Goal: Transaction & Acquisition: Purchase product/service

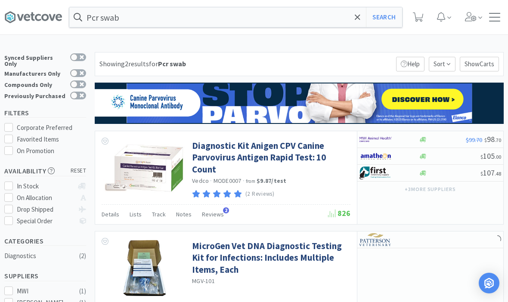
click at [420, 17] on icon at bounding box center [418, 16] width 11 height 9
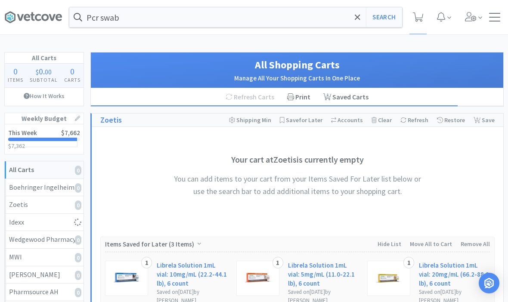
click at [31, 135] on h2 "This Week" at bounding box center [22, 133] width 29 height 6
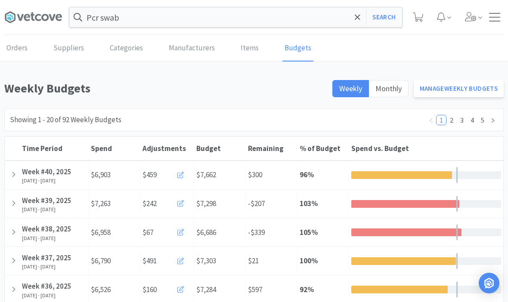
click at [14, 233] on icon at bounding box center [13, 232] width 5 height 7
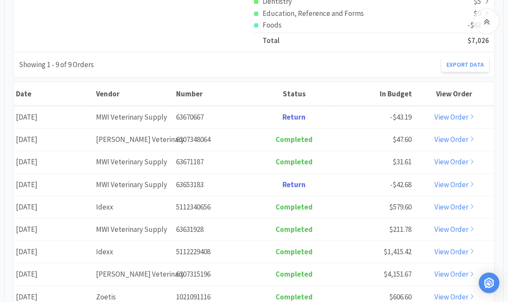
scroll to position [448, 0]
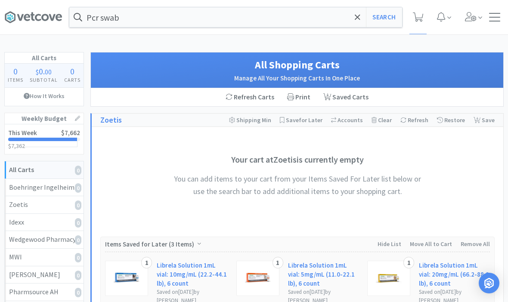
click at [15, 132] on h2 "This Week" at bounding box center [22, 133] width 29 height 6
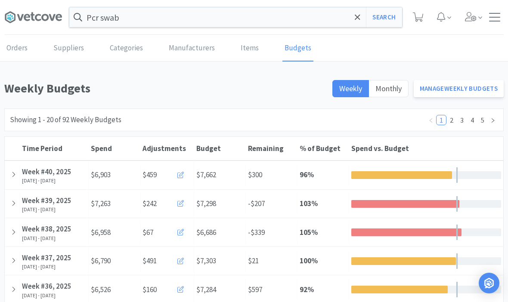
click at [492, 27] on div "Pcr swab Search Orders Shopping Discuss Discuss" at bounding box center [253, 17] width 499 height 35
click at [493, 18] on div at bounding box center [494, 17] width 11 height 9
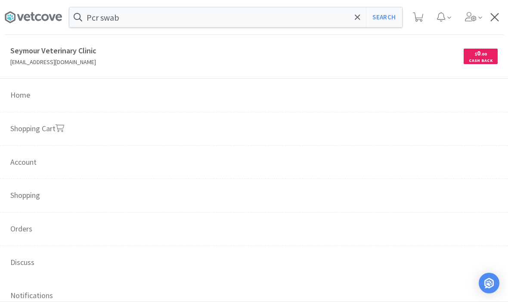
click at [420, 21] on icon at bounding box center [418, 16] width 11 height 9
click at [413, 22] on span at bounding box center [418, 17] width 11 height 12
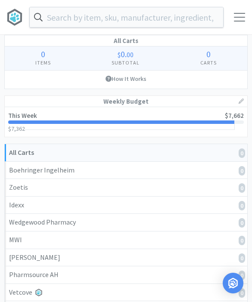
click at [152, 14] on input "text" at bounding box center [126, 17] width 193 height 20
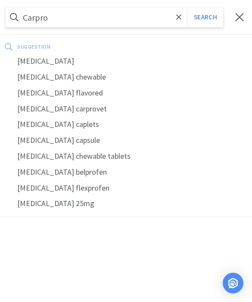
click at [42, 62] on div "[MEDICAL_DATA]" at bounding box center [126, 61] width 252 height 16
type input "[MEDICAL_DATA]"
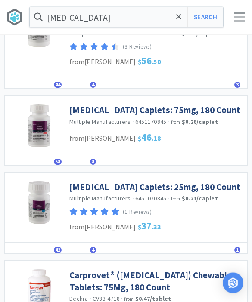
scroll to position [525, 0]
click at [189, 181] on link "[MEDICAL_DATA] Caplets: 25mg, 180 Count" at bounding box center [154, 187] width 171 height 12
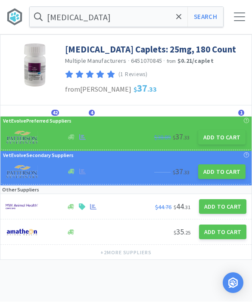
click at [223, 140] on button "Add to Cart" at bounding box center [221, 137] width 47 height 15
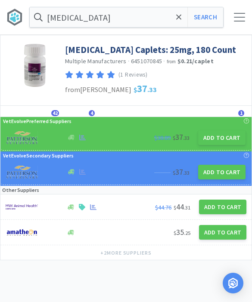
select select "1"
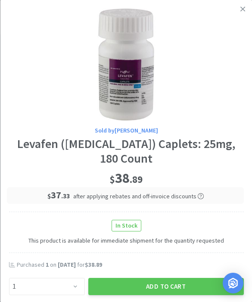
click at [176, 280] on button "Add to Cart" at bounding box center [165, 286] width 155 height 17
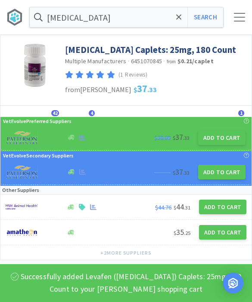
click at [203, 22] on button "Search" at bounding box center [205, 17] width 36 height 20
select select "1"
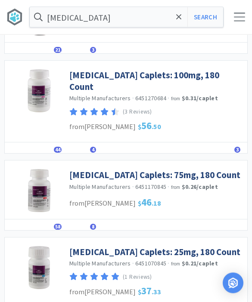
scroll to position [461, 0]
click at [186, 169] on link "[MEDICAL_DATA] Caplets: 75mg, 180 Count" at bounding box center [154, 175] width 171 height 12
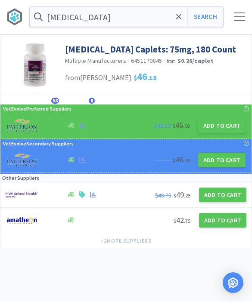
click at [220, 127] on button "Add to Cart" at bounding box center [221, 126] width 47 height 15
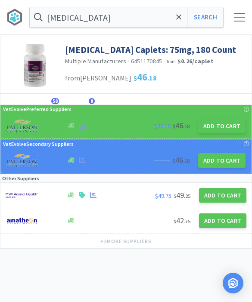
select select "1"
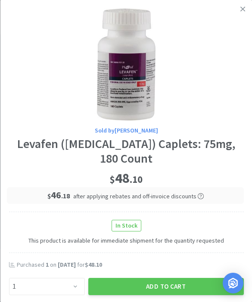
click at [175, 284] on button "Add to Cart" at bounding box center [165, 286] width 155 height 17
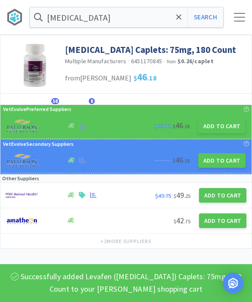
click at [176, 19] on icon at bounding box center [178, 16] width 5 height 5
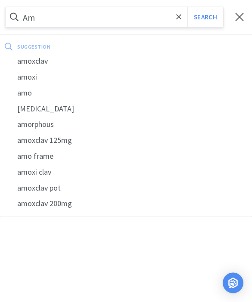
type input "A"
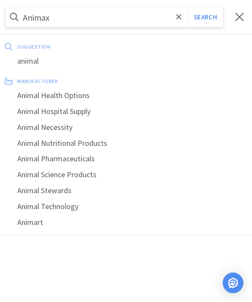
type input "Animax"
click at [205, 17] on button "Search" at bounding box center [205, 17] width 36 height 20
select select "1"
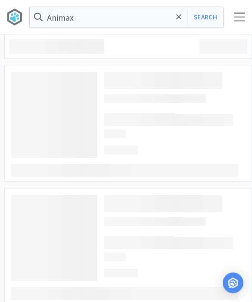
scroll to position [0, 0]
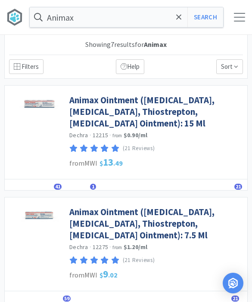
click at [184, 100] on link "Animax Ointment ([MEDICAL_DATA], [MEDICAL_DATA], Thiostrepton, [MEDICAL_DATA] O…" at bounding box center [155, 111] width 173 height 35
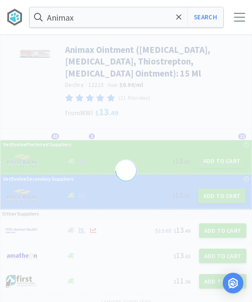
select select "143513"
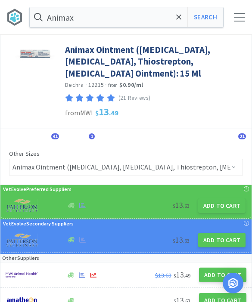
click at [224, 211] on button "Add to Cart" at bounding box center [221, 205] width 47 height 15
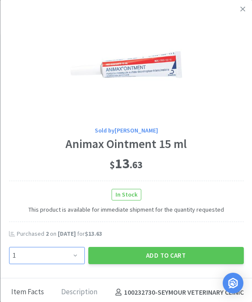
click at [70, 257] on select "Enter Quantity 1 2 3 4 5 6 7 8 9 10 11 12 13 14 15 16 17 18 19 20 Enter Quantity" at bounding box center [47, 255] width 76 height 17
select select "2"
click at [160, 257] on button "Add to Cart" at bounding box center [165, 255] width 155 height 17
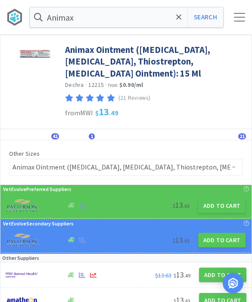
click at [178, 21] on icon at bounding box center [179, 17] width 6 height 9
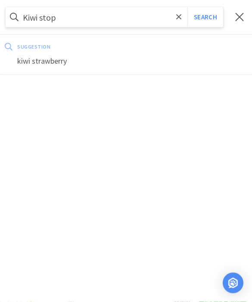
type input "Kiwi stop"
click at [205, 17] on button "Search" at bounding box center [205, 17] width 36 height 20
select select "2"
select select "1"
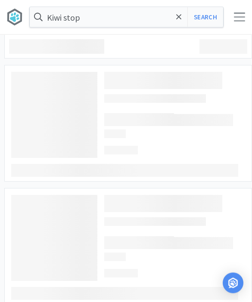
scroll to position [0, 0]
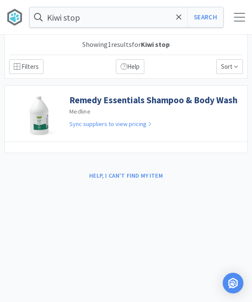
click at [182, 17] on span at bounding box center [179, 17] width 10 height 18
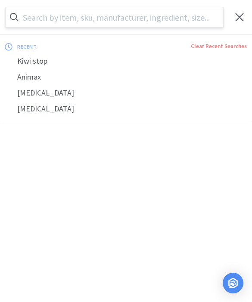
scroll to position [0, 0]
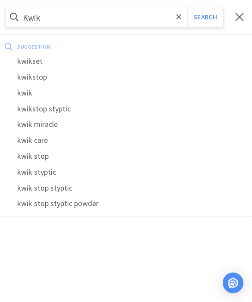
click at [47, 77] on div "kwikstop" at bounding box center [126, 77] width 252 height 16
type input "kwikstop"
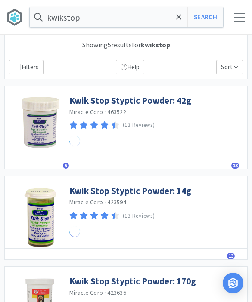
scroll to position [0, 0]
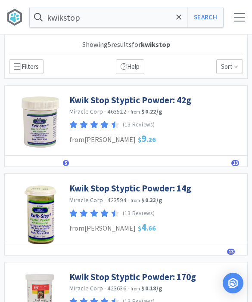
click at [168, 99] on link "Kwik Stop Styptic Powder: 42g" at bounding box center [130, 100] width 122 height 12
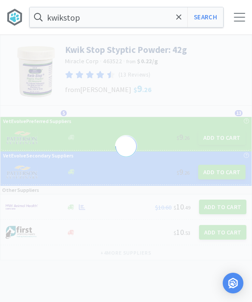
select select "85794"
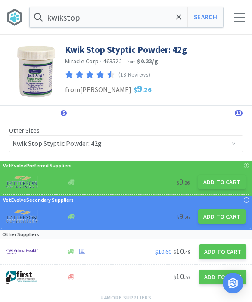
click at [216, 193] on div "$ 9 . 26 Add to Cart" at bounding box center [125, 182] width 249 height 25
select select "1"
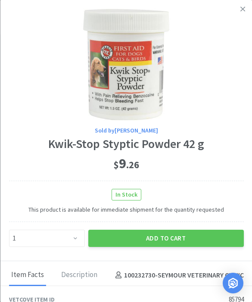
click at [241, 12] on icon at bounding box center [242, 9] width 5 height 8
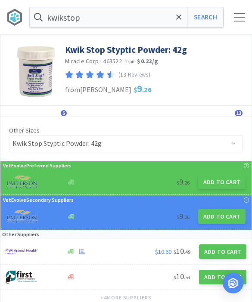
click at [221, 216] on button "Add to Cart" at bounding box center [221, 216] width 47 height 15
select select "1"
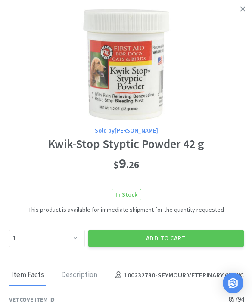
click at [243, 14] on link at bounding box center [242, 9] width 15 height 19
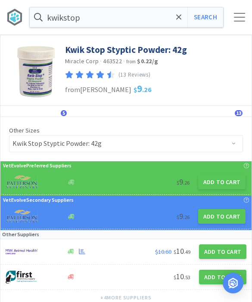
click at [223, 253] on button "Add to Cart" at bounding box center [222, 251] width 47 height 15
select select "1"
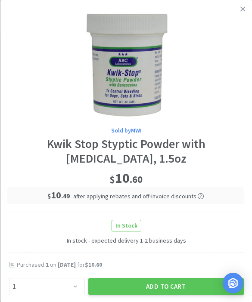
click at [242, 12] on icon at bounding box center [242, 9] width 5 height 8
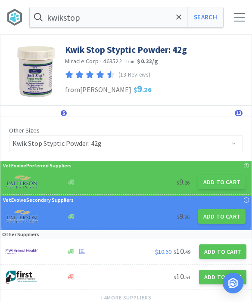
click at [221, 180] on button "Add to Cart" at bounding box center [221, 182] width 47 height 15
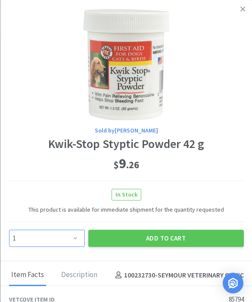
click at [81, 233] on select "Enter Quantity 1 2 3 4 5 6 7 8 9 10 11 12 13 14 15 16 17 18 19 20 Enter Quantity" at bounding box center [47, 238] width 76 height 17
select select "2"
click at [175, 235] on button "Add to Cart" at bounding box center [165, 238] width 155 height 17
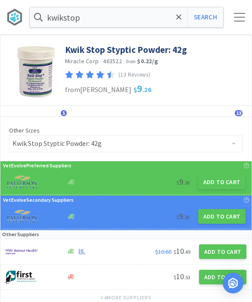
click at [184, 19] on input "kwikstop" at bounding box center [126, 17] width 193 height 20
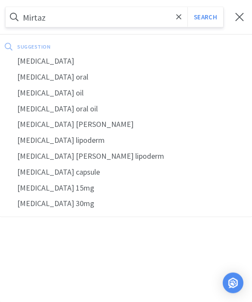
type input "Mirtaz"
click at [205, 17] on button "Search" at bounding box center [205, 17] width 36 height 20
select select "2"
select select "1"
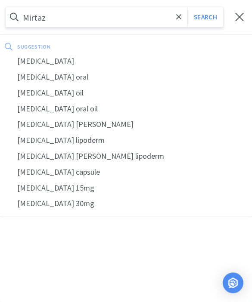
select select "1"
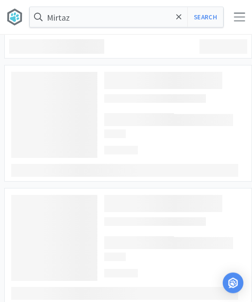
scroll to position [0, 0]
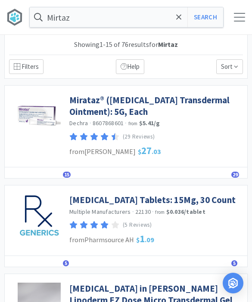
click at [135, 100] on link "Mirataz® ([MEDICAL_DATA] Transdermal Ointment): 5G, Each" at bounding box center [155, 106] width 173 height 24
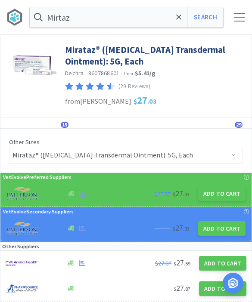
click at [216, 196] on button "Add to Cart" at bounding box center [221, 193] width 47 height 15
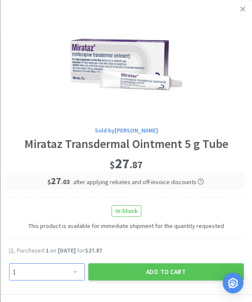
click at [77, 265] on select "Enter Quantity 1 2 3 4 5 6 7 8 9 10 11 12 13 14 15 16 17 18 19 20 Enter Quantity" at bounding box center [47, 271] width 76 height 17
select select "2"
click at [163, 260] on div "Purchased 1 on [DATE] for $27.87" at bounding box center [126, 255] width 235 height 17
click at [184, 257] on div "Purchased 1 on [DATE] for $27.87" at bounding box center [126, 255] width 235 height 17
click at [178, 269] on button "Add to Cart" at bounding box center [165, 271] width 155 height 17
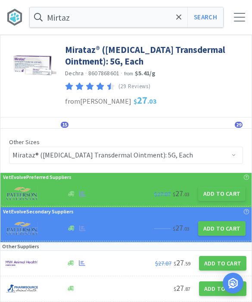
click at [238, 16] on div at bounding box center [239, 17] width 11 height 9
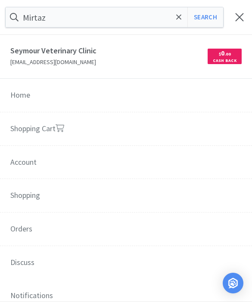
click at [75, 139] on link "Shopping Cart" at bounding box center [126, 129] width 252 height 34
select select "2"
select select "1"
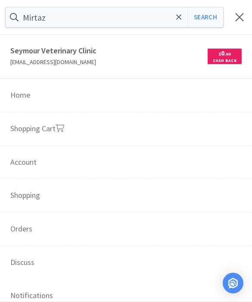
select select "2"
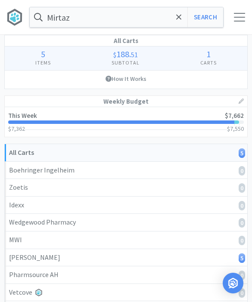
click at [184, 20] on input "Mirtaz" at bounding box center [126, 17] width 193 height 20
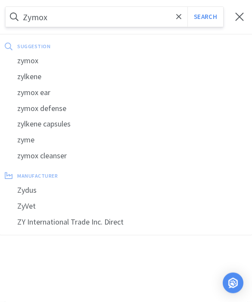
type input "Zymox"
click at [205, 17] on button "Search" at bounding box center [205, 17] width 36 height 20
select select "2"
select select "1"
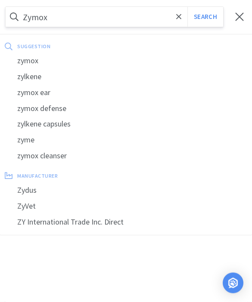
select select "1"
select select "2"
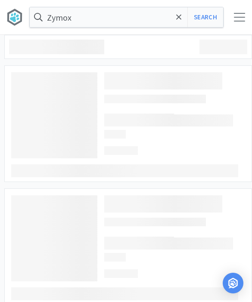
scroll to position [0, 0]
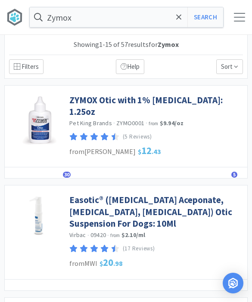
click at [175, 105] on link "ZYMOX Otic with 1% [MEDICAL_DATA]: 1.25oz" at bounding box center [155, 106] width 173 height 24
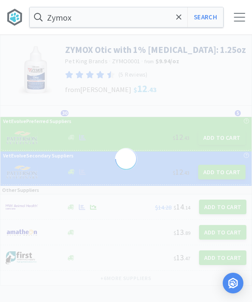
select select "44118"
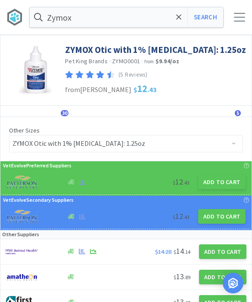
click at [222, 183] on button "Add to Cart" at bounding box center [221, 182] width 47 height 15
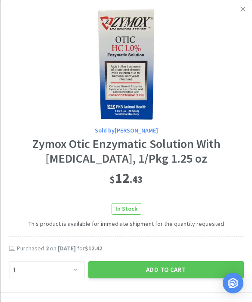
click at [61, 260] on div "Enter Quantity 1 2 3 4 5 6 7 8 9 10 11 12 13 14 15 16 17 18 19 20 Enter Quantity" at bounding box center [46, 270] width 79 height 21
click at [69, 273] on select "Enter Quantity 1 2 3 4 5 6 7 8 9 10 11 12 13 14 15 16 17 18 19 20 Enter Quantity" at bounding box center [47, 269] width 76 height 17
select select "2"
click at [171, 265] on button "Add to Cart" at bounding box center [165, 269] width 155 height 17
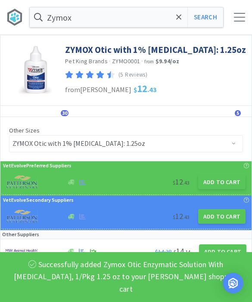
click at [177, 21] on icon at bounding box center [179, 17] width 6 height 9
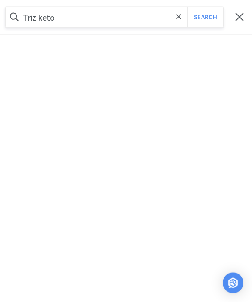
type input "Triz keto"
click at [205, 17] on button "Search" at bounding box center [205, 17] width 36 height 20
select select "2"
select select "1"
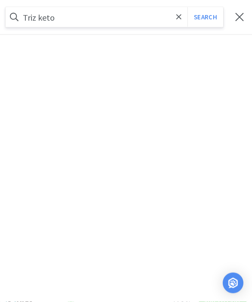
select select "1"
select select "2"
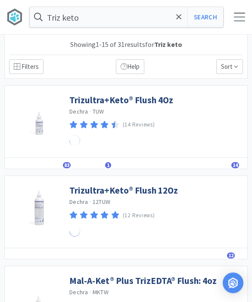
scroll to position [0, 0]
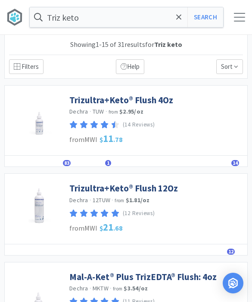
click at [137, 98] on link "Trizultra+Keto® Flush 4Oz" at bounding box center [121, 100] width 104 height 12
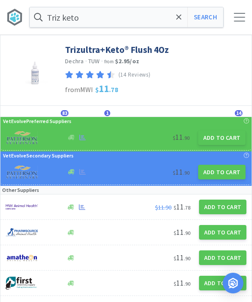
click at [222, 141] on button "Add to Cart" at bounding box center [221, 137] width 47 height 15
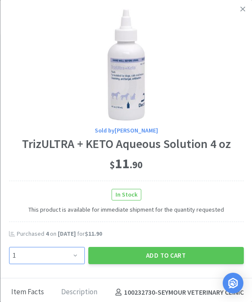
click at [76, 251] on select "Enter Quantity 1 2 3 4 5 6 7 8 9 10 11 12 13 14 15 16 17 18 19 20 Enter Quantity" at bounding box center [47, 255] width 76 height 17
select select "2"
click at [164, 258] on button "Add to Cart" at bounding box center [165, 255] width 155 height 17
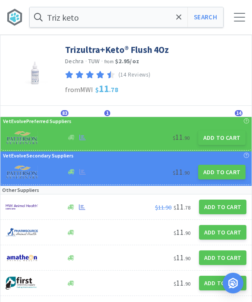
scroll to position [0, 0]
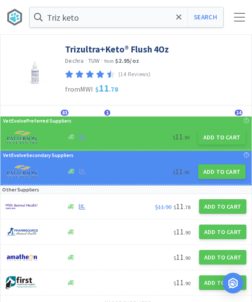
click at [179, 20] on icon at bounding box center [179, 17] width 6 height 9
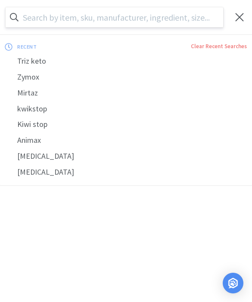
scroll to position [0, 0]
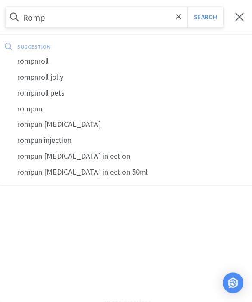
click at [40, 107] on div "rompun" at bounding box center [126, 109] width 252 height 16
type input "rompun"
select select "2"
select select "1"
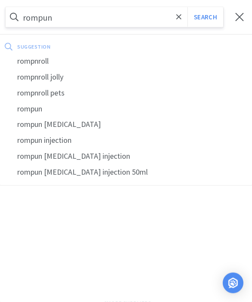
select select "1"
select select "2"
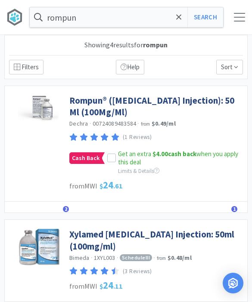
click at [118, 155] on span "Get an extra $4.00 cash back when you apply this deal" at bounding box center [178, 158] width 120 height 17
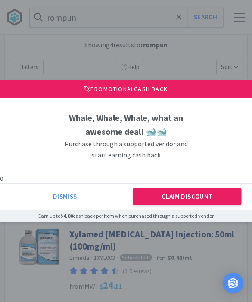
click at [204, 200] on button "Claim Discount" at bounding box center [187, 196] width 108 height 17
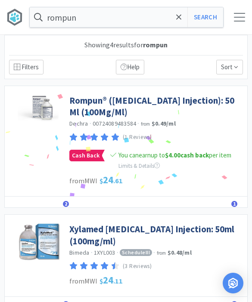
click at [105, 108] on link "Rompun® ([MEDICAL_DATA] Injection): 50 Ml (100Mg/Ml)" at bounding box center [155, 107] width 173 height 24
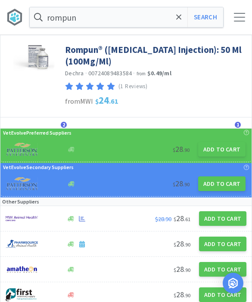
click at [223, 151] on button "Add to Cart" at bounding box center [221, 149] width 47 height 15
select select "1"
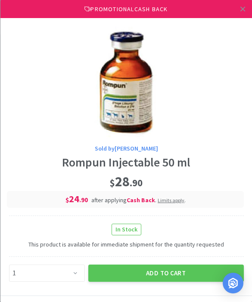
click at [176, 270] on button "Add to Cart" at bounding box center [165, 273] width 155 height 17
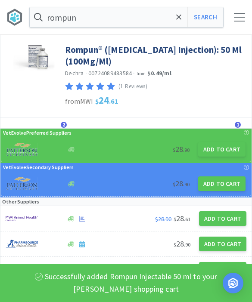
click at [241, 23] on div "rompun Search Orders Shopping Discuss Discuss 8 8" at bounding box center [126, 17] width 252 height 34
click at [241, 17] on div at bounding box center [239, 17] width 11 height 9
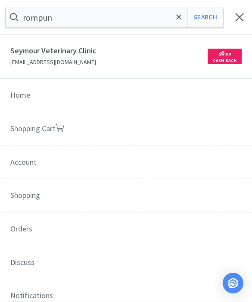
click at [136, 134] on link "Shopping Cart" at bounding box center [126, 129] width 252 height 34
select select "2"
select select "1"
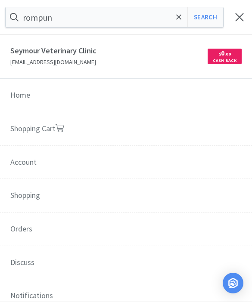
select select "2"
select select "1"
select select "2"
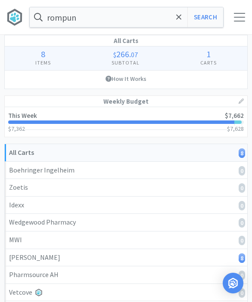
click at [177, 20] on icon at bounding box center [179, 17] width 6 height 9
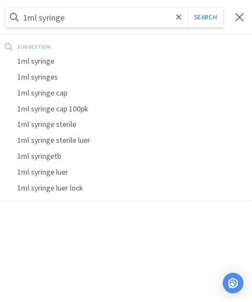
type input "1ml syringe"
click at [205, 17] on button "Search" at bounding box center [205, 17] width 36 height 20
select select "2"
select select "1"
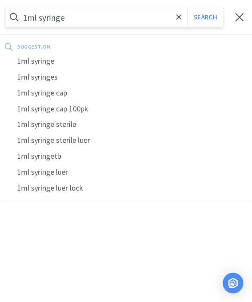
select select "1"
select select "2"
select select "1"
select select "2"
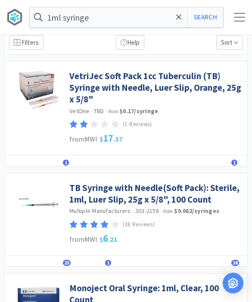
scroll to position [26, 0]
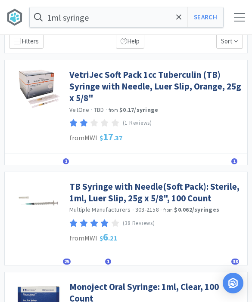
click at [171, 193] on link "TB Syringe with Needle(Soft Pack): Sterile, 1ml, Luer Slip, 25g x 5/8", 100 Cou…" at bounding box center [155, 193] width 173 height 24
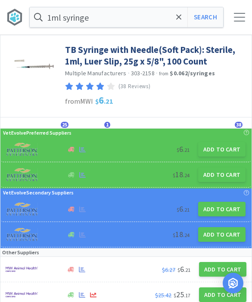
click at [212, 178] on button "Add to Cart" at bounding box center [221, 174] width 47 height 15
select select "1"
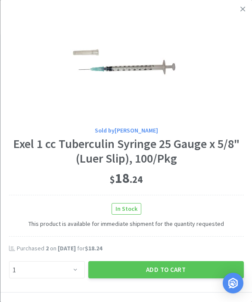
click at [241, 11] on icon at bounding box center [242, 8] width 5 height 5
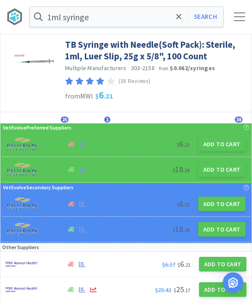
click at [226, 170] on button "Add to Cart" at bounding box center [221, 170] width 47 height 15
select select "1"
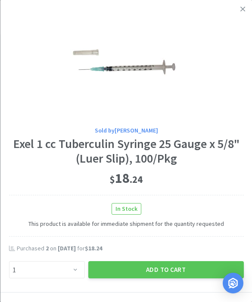
click at [148, 273] on button "Add to Cart" at bounding box center [165, 269] width 155 height 17
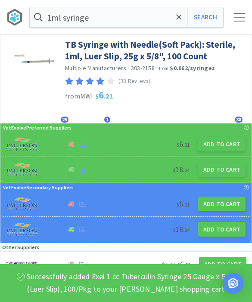
click at [238, 19] on div at bounding box center [239, 17] width 11 height 9
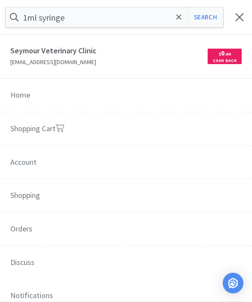
click at [147, 133] on link "Shopping Cart" at bounding box center [126, 129] width 252 height 34
select select "2"
select select "1"
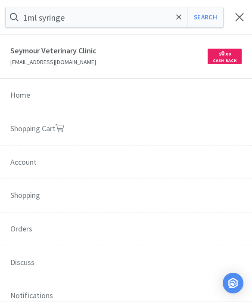
select select "2"
select select "1"
select select "2"
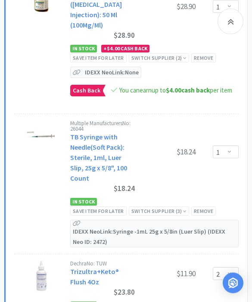
scroll to position [1900, 0]
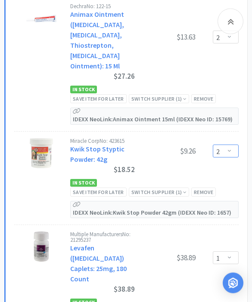
click at [229, 158] on select "Enter Quantity 1 2 3 4 5 6 7 8 9 10 11 12 13 14 15 16 17 18 19 20 Enter Quantity" at bounding box center [226, 151] width 26 height 13
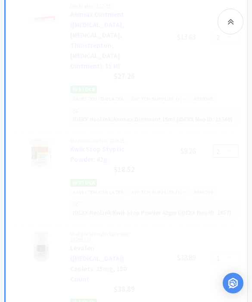
select select "1"
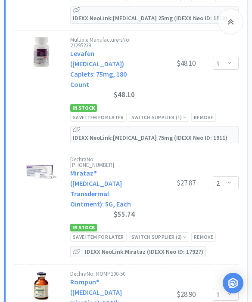
scroll to position [1600, 0]
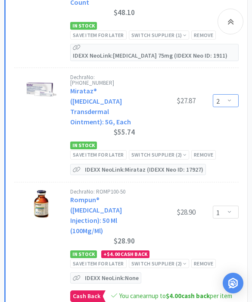
click at [224, 94] on select "Enter Quantity 1 2 3 4 5 6 7 8 9 10 11 12 13 14 15 16 17 18 19 20 Enter Quantity" at bounding box center [226, 100] width 26 height 13
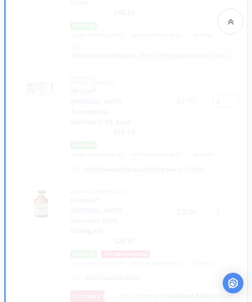
select select "1"
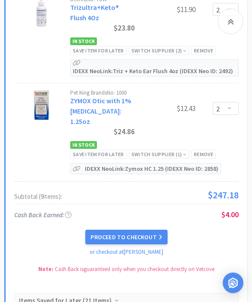
click at [157, 230] on button "Proceed to Checkout" at bounding box center [126, 237] width 82 height 15
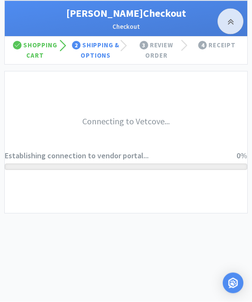
scroll to position [285, 0]
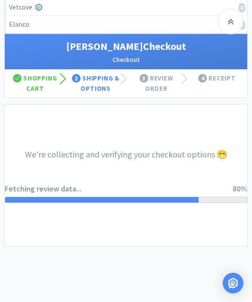
select select "1"
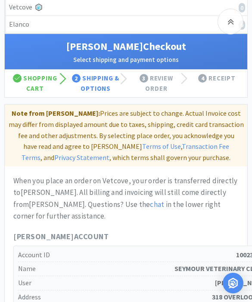
scroll to position [0, 0]
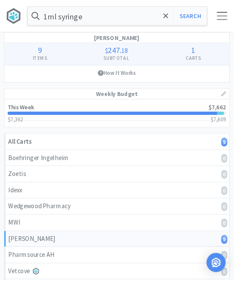
click at [220, 291] on div "Vetcove 0" at bounding box center [126, 292] width 234 height 11
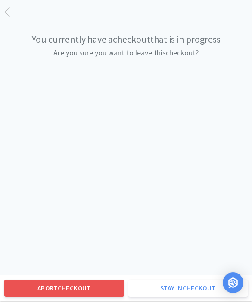
click at [204, 285] on button "Stay in checkout" at bounding box center [188, 288] width 120 height 17
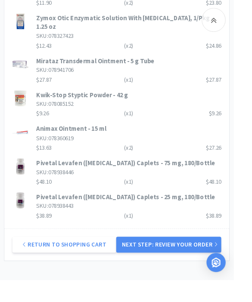
click at [214, 255] on button "Next Step: Review Your Order" at bounding box center [181, 263] width 113 height 17
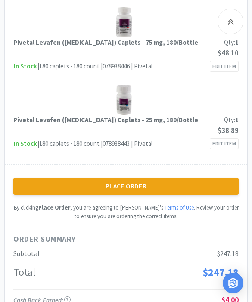
click at [211, 185] on button "Place Order" at bounding box center [125, 186] width 225 height 17
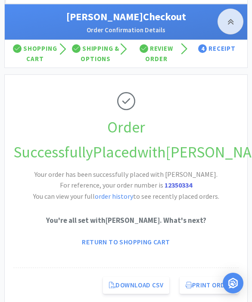
click at [33, 101] on div "Order Successfully Placed with [PERSON_NAME] Your order has been successfully p…" at bounding box center [125, 171] width 225 height 193
